Goal: Task Accomplishment & Management: Use online tool/utility

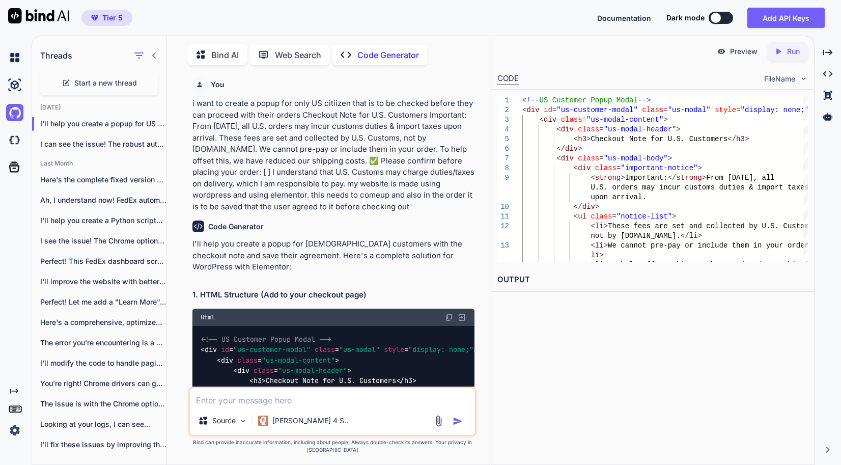
scroll to position [5037, 0]
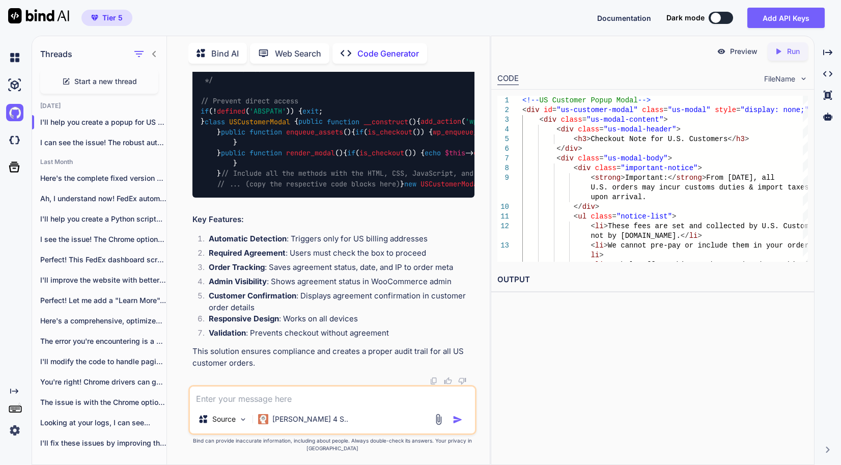
click at [108, 78] on span "Start a new thread" at bounding box center [105, 81] width 63 height 10
type textarea "x"
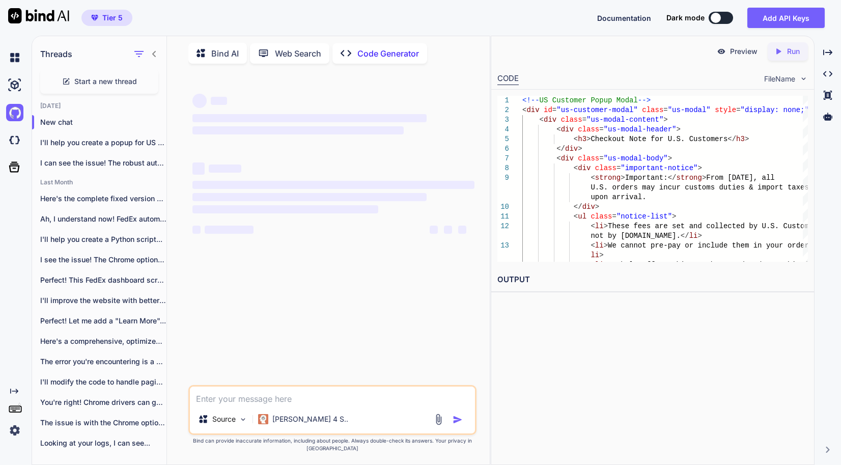
click at [240, 399] on textarea at bounding box center [332, 395] width 285 height 18
click at [238, 400] on textarea at bounding box center [332, 395] width 285 height 18
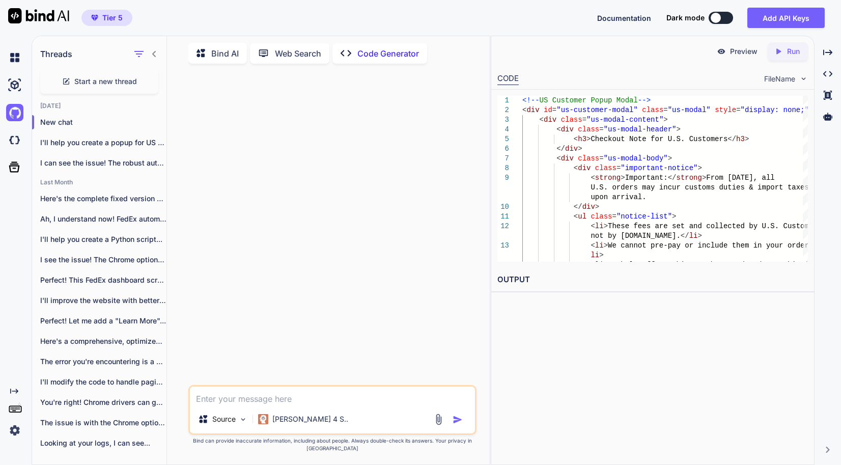
paste textarea "<!-- ==========================================================================…"
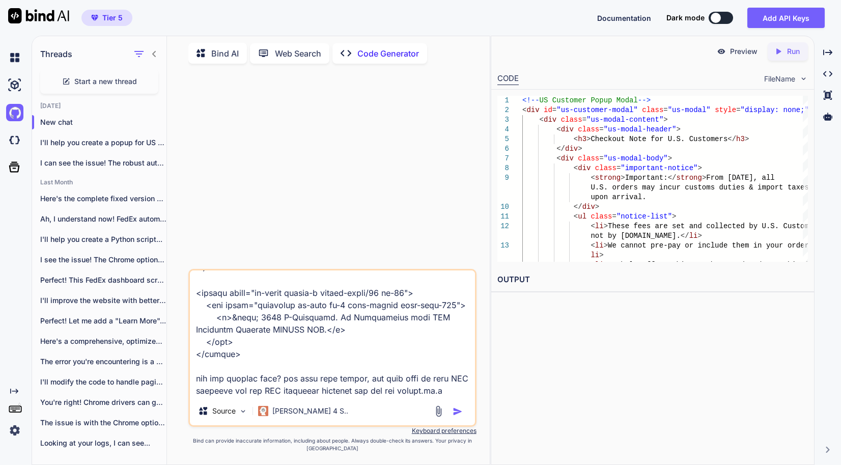
scroll to position [3287, 0]
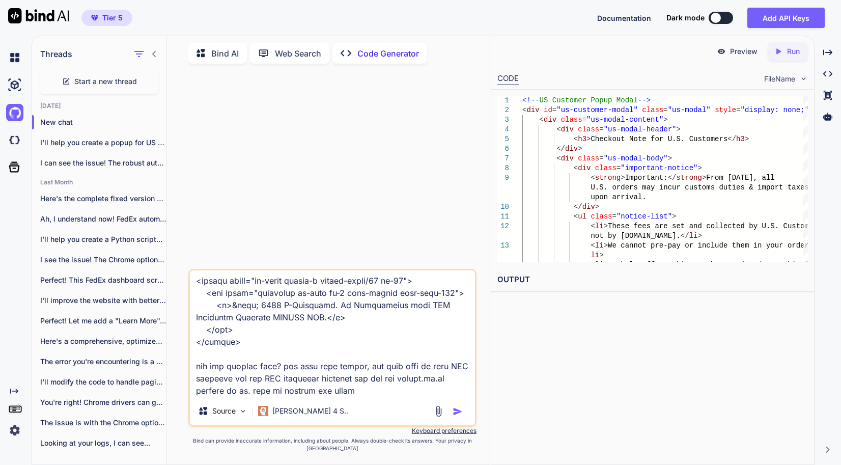
type textarea "<!-- ==========================================================================…"
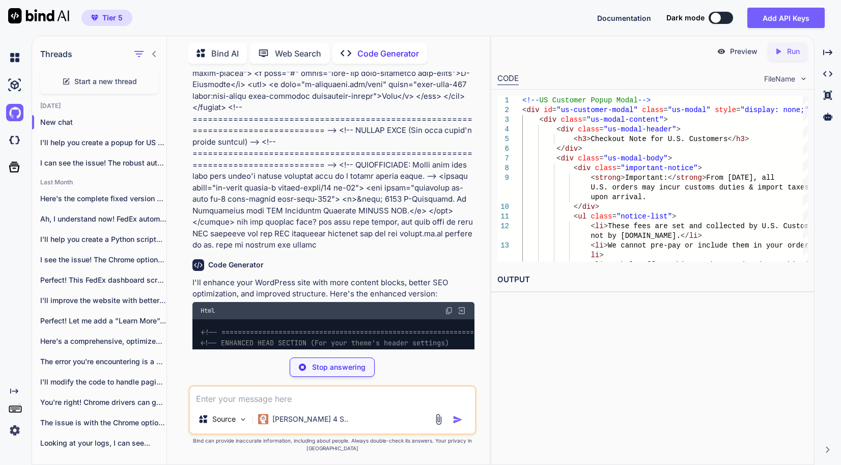
scroll to position [1386, 0]
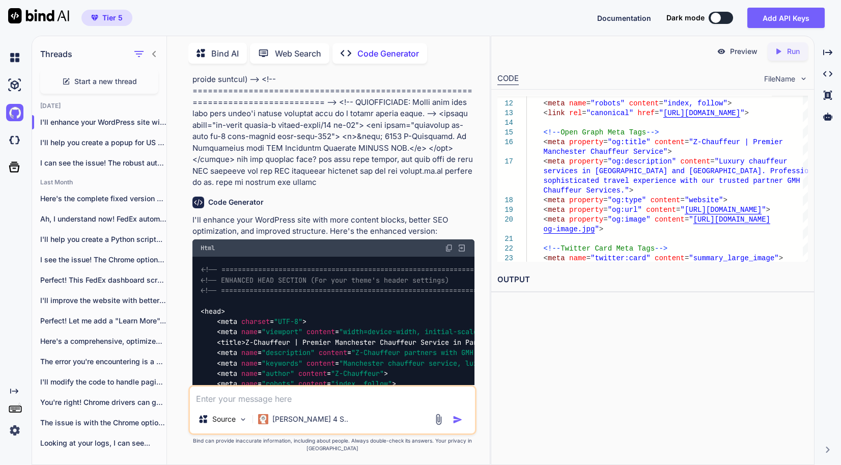
click at [733, 55] on p "Preview" at bounding box center [743, 51] width 27 height 10
click at [793, 48] on p "Run" at bounding box center [793, 51] width 13 height 10
click at [580, 301] on link "[URL][DOMAIN_NAME]" at bounding box center [538, 304] width 82 height 10
click at [285, 405] on textarea at bounding box center [332, 395] width 285 height 18
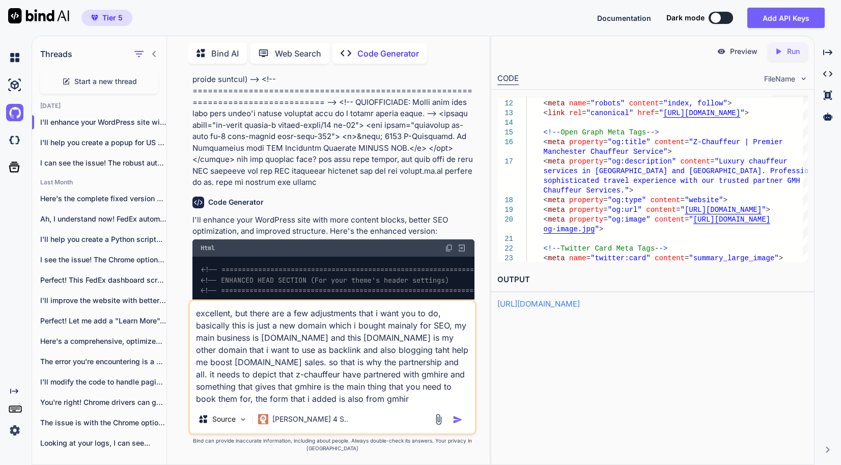
type textarea "excellent, but there are a few adjustments that i want you to do, basically thi…"
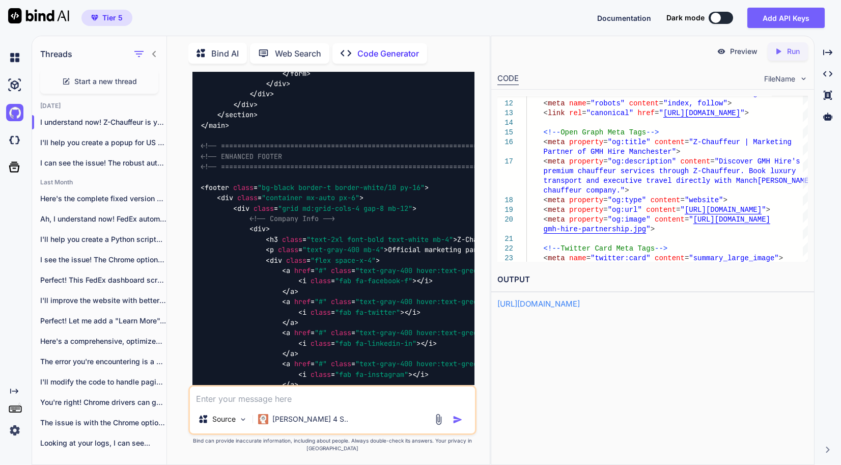
scroll to position [19401, 0]
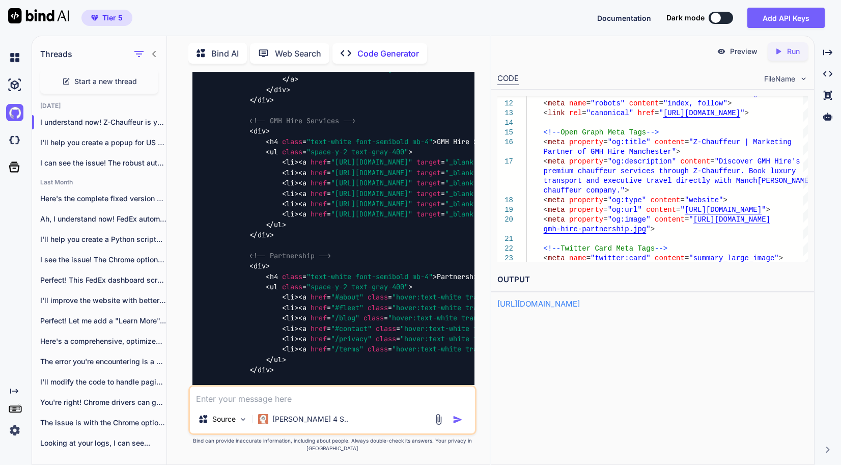
click at [783, 47] on icon "Created with Pixso." at bounding box center [780, 51] width 13 height 9
click at [580, 305] on link "[URL][DOMAIN_NAME]" at bounding box center [538, 304] width 82 height 10
click at [312, 405] on textarea at bounding box center [332, 395] width 285 height 18
click at [216, 57] on div "Bind AI" at bounding box center [217, 53] width 59 height 21
click at [218, 53] on p "Bind AI" at bounding box center [224, 53] width 27 height 12
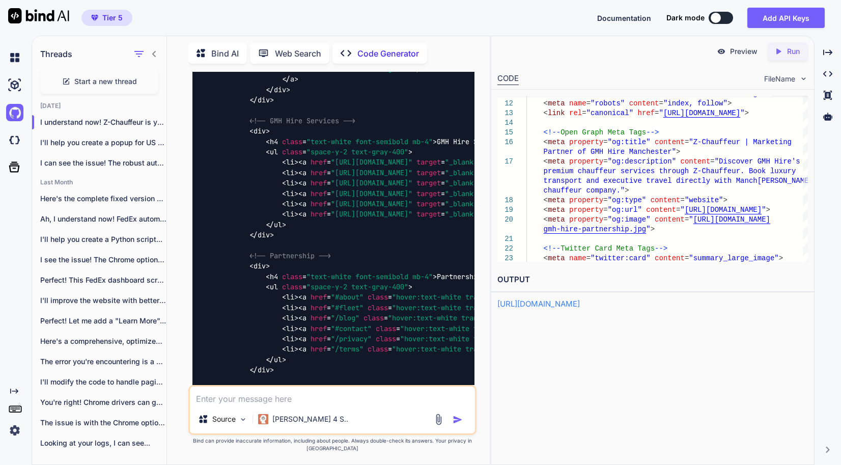
click at [227, 19] on div "Tier 5 Documentation Dark mode Add API Keys Created with Pixso." at bounding box center [420, 18] width 841 height 36
click at [217, 43] on div "Bind AI" at bounding box center [217, 53] width 59 height 21
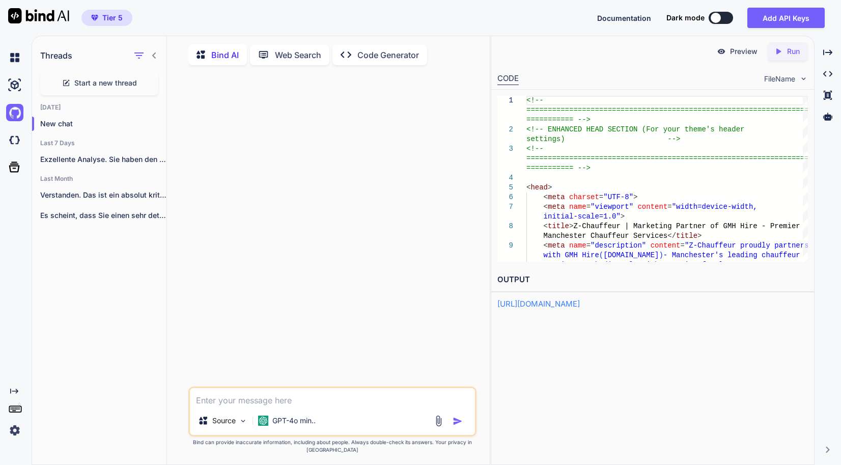
click at [129, 81] on span "Start a new thread" at bounding box center [105, 83] width 63 height 10
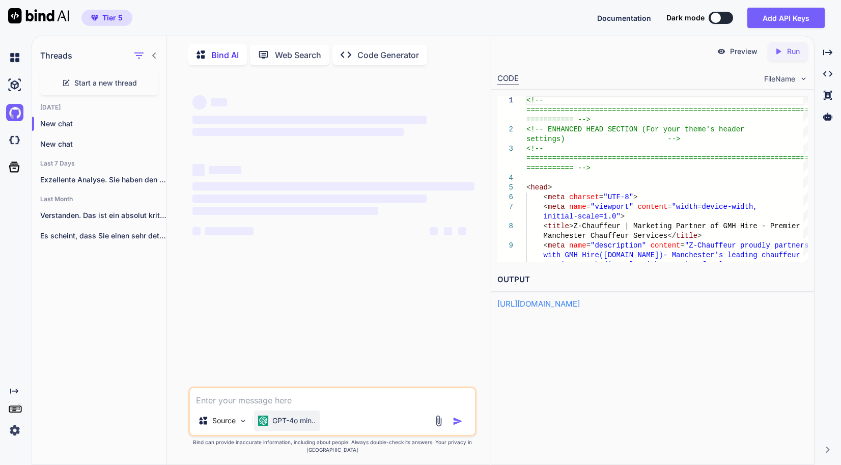
click at [291, 426] on p "GPT-4o min.." at bounding box center [293, 420] width 43 height 10
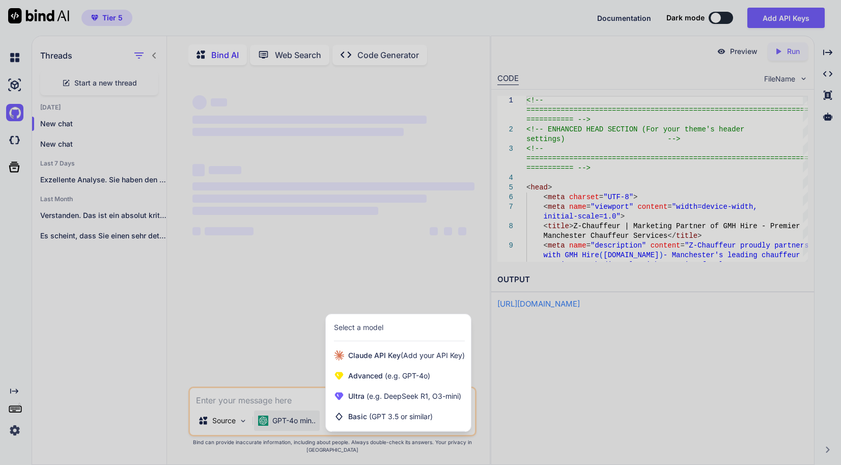
click at [291, 429] on div at bounding box center [420, 232] width 841 height 465
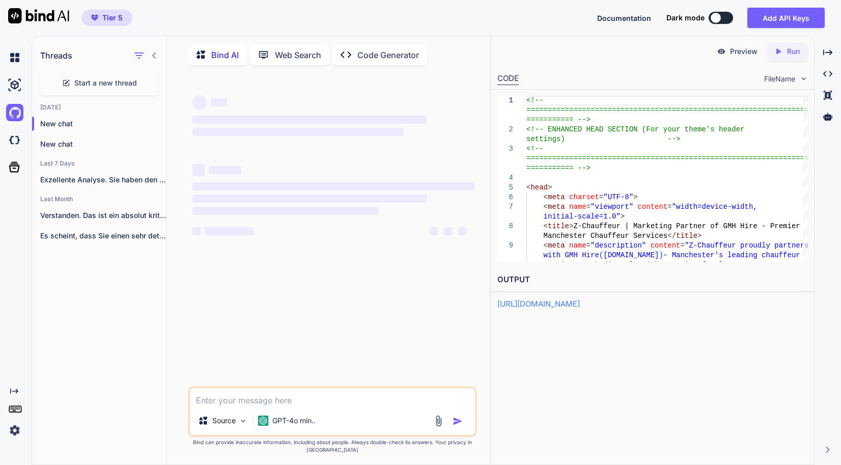
click at [274, 386] on div "‌ ‌ ‌ ‌ ‌ ‌ ‌ ‌ ‌ ‌ ‌ ‌ ‌ ‌" at bounding box center [333, 229] width 286 height 313
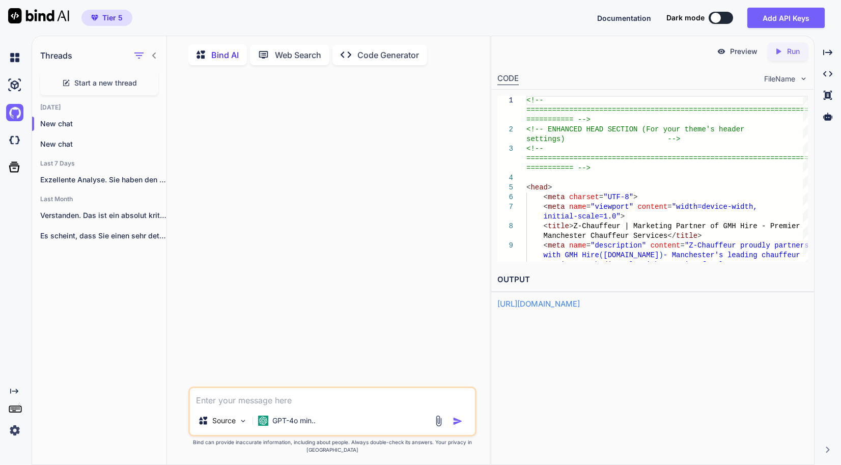
click at [253, 405] on textarea at bounding box center [332, 397] width 285 height 18
click at [291, 426] on p "GPT-4o min.." at bounding box center [293, 420] width 43 height 10
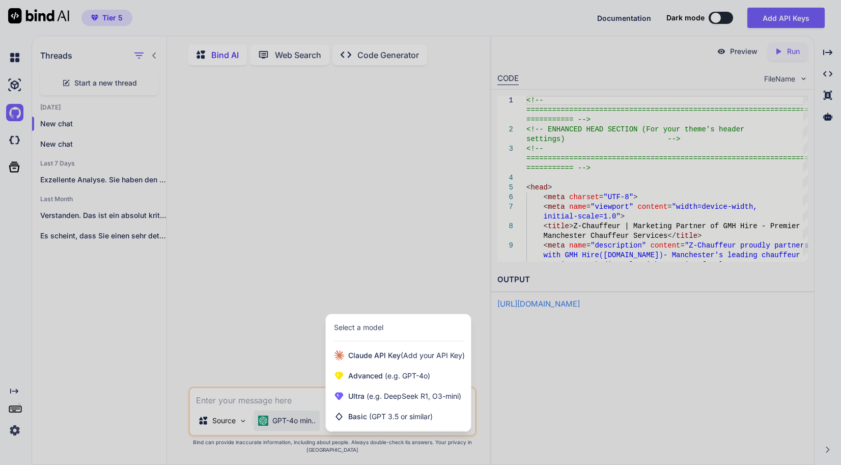
click at [289, 429] on div at bounding box center [420, 232] width 841 height 465
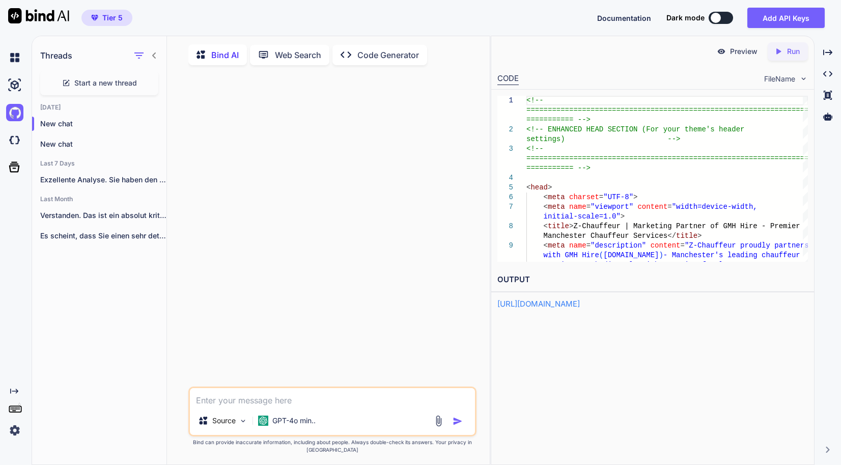
click at [266, 404] on textarea at bounding box center [332, 397] width 285 height 18
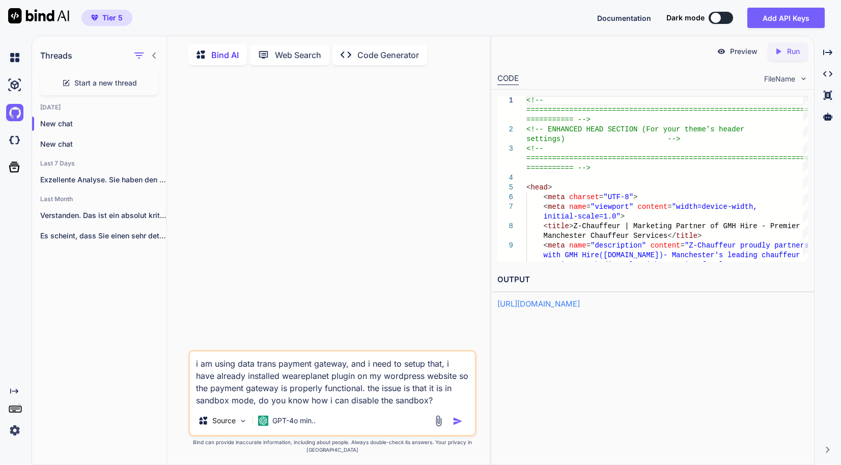
type textarea "i am using data trans payment gateway, and i need to setup that, i have already…"
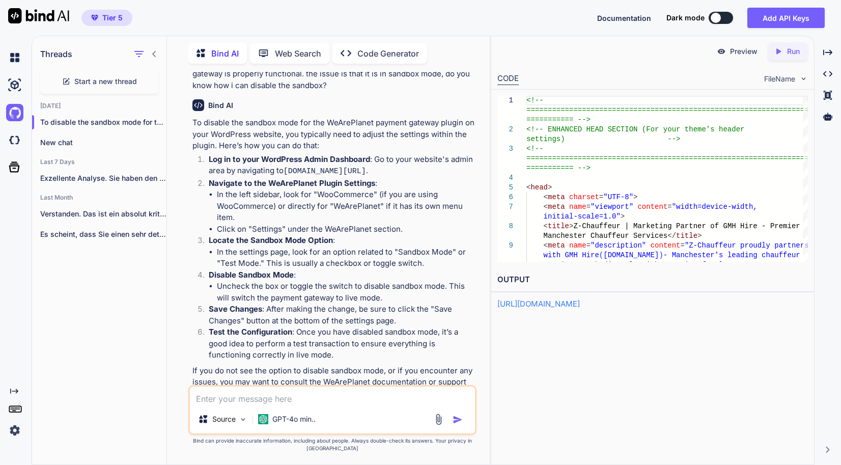
scroll to position [74, 0]
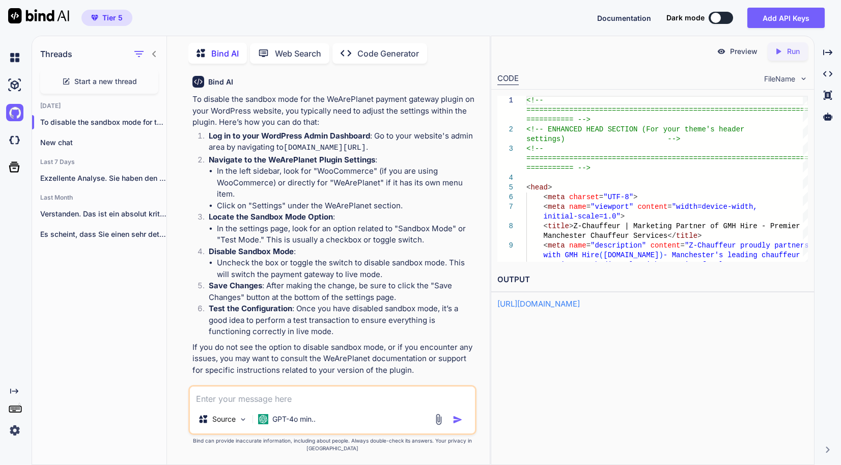
click at [298, 400] on textarea at bounding box center [332, 395] width 285 height 18
type textarea "use GMH Chauffeur Services"
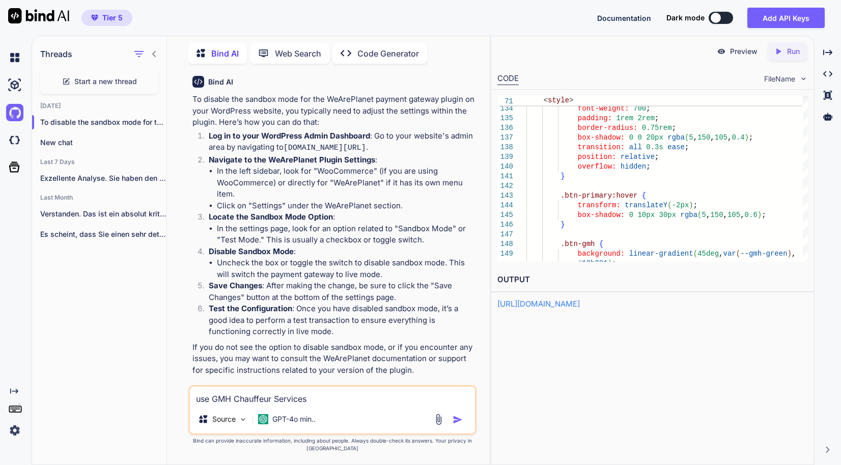
click at [375, 47] on p "Code Generator" at bounding box center [388, 53] width 62 height 12
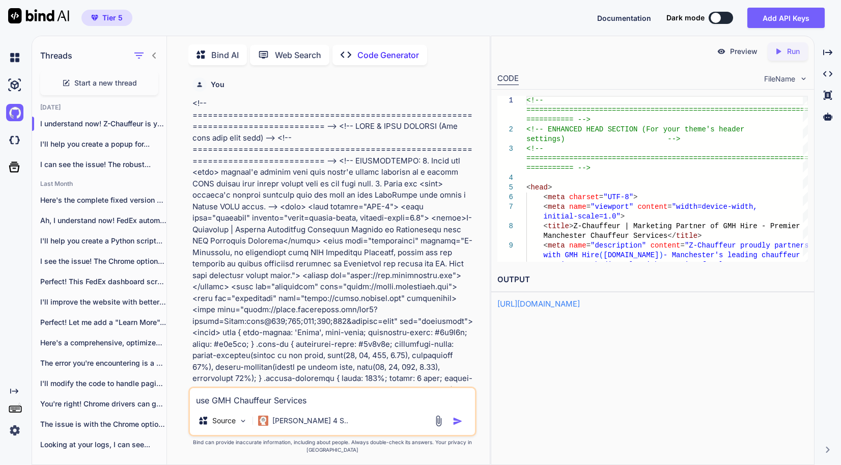
scroll to position [4, 0]
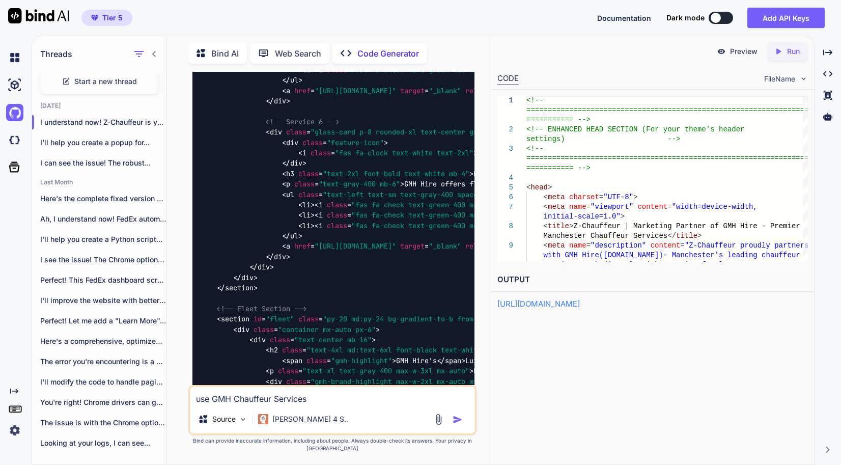
click at [331, 404] on textarea "use GMH Chauffeur Services" at bounding box center [332, 395] width 285 height 18
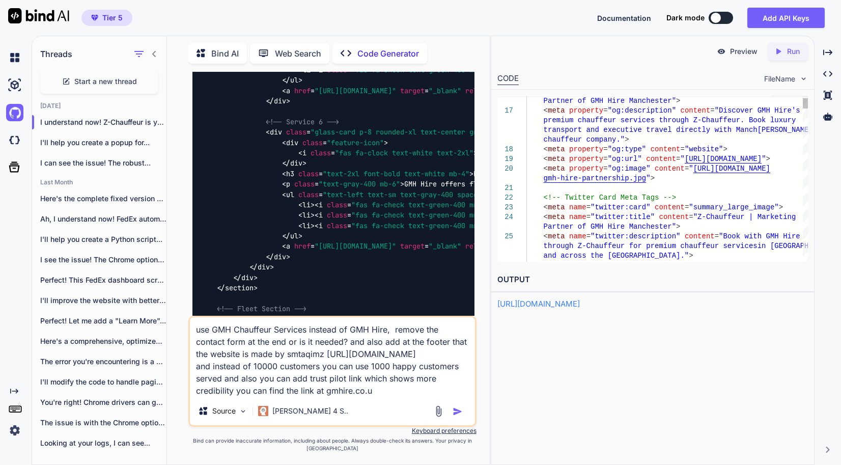
type textarea "use GMH Chauffeur Services instead of GMH Hire, remove the contact form at the …"
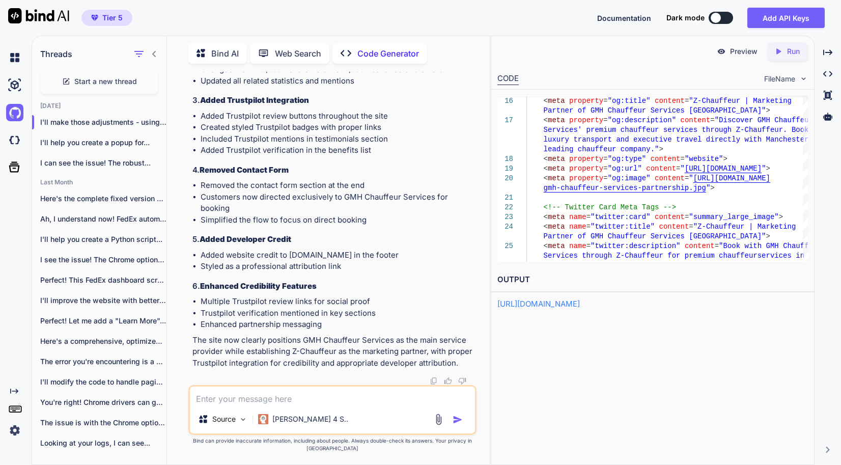
scroll to position [32270, 0]
click at [755, 54] on p "Preview" at bounding box center [743, 51] width 27 height 10
click at [786, 57] on div "Created with Pixso. Run" at bounding box center [788, 51] width 40 height 18
click at [580, 301] on link "[URL][DOMAIN_NAME]" at bounding box center [538, 304] width 82 height 10
